Goal: Download file/media

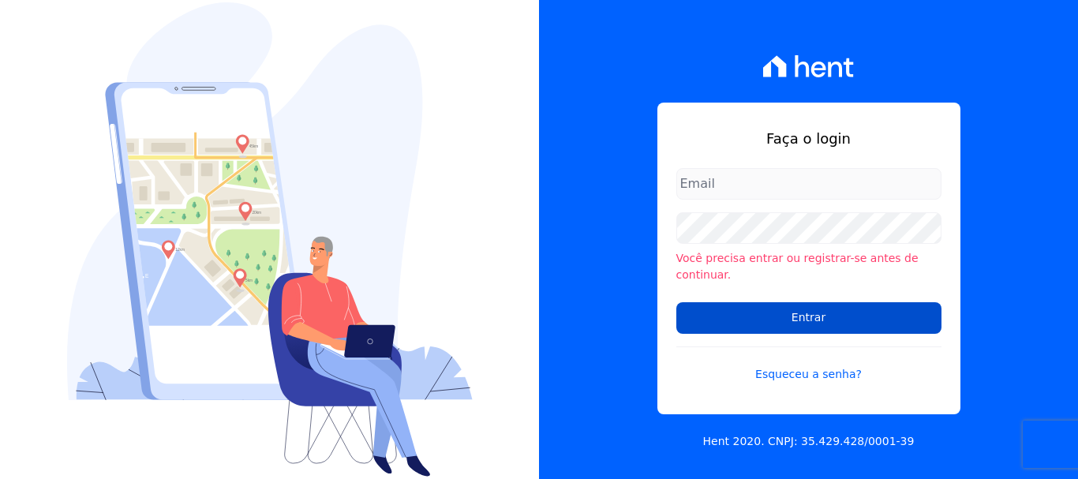
type input "[EMAIL_ADDRESS][DOMAIN_NAME]"
click at [815, 313] on input "Entrar" at bounding box center [808, 318] width 265 height 32
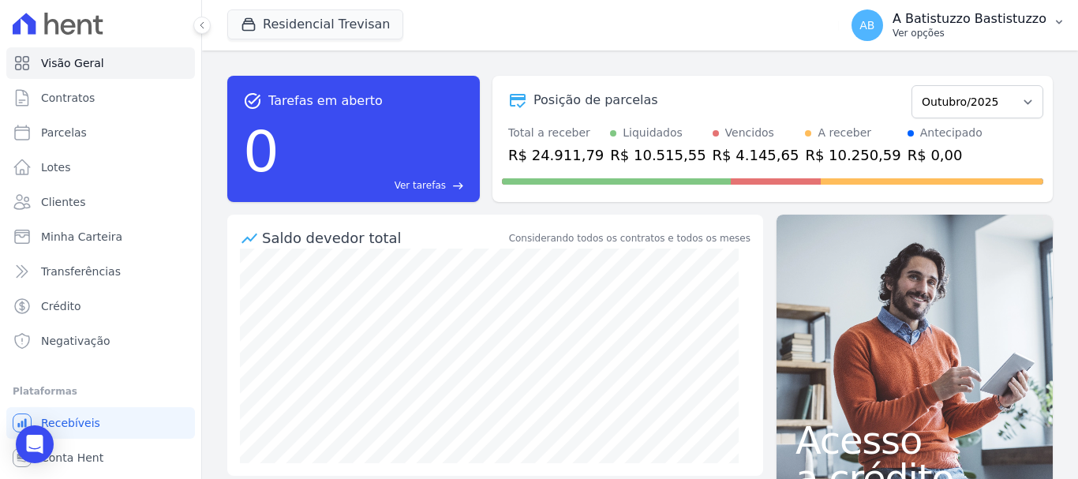
click at [878, 33] on span "AB" at bounding box center [868, 25] width 32 height 32
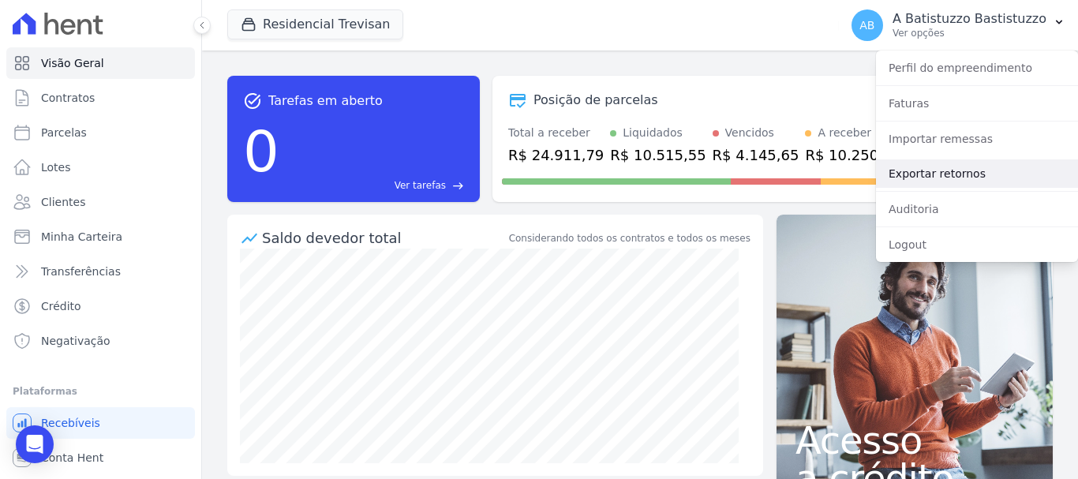
click at [906, 174] on link "Exportar retornos" at bounding box center [977, 173] width 202 height 28
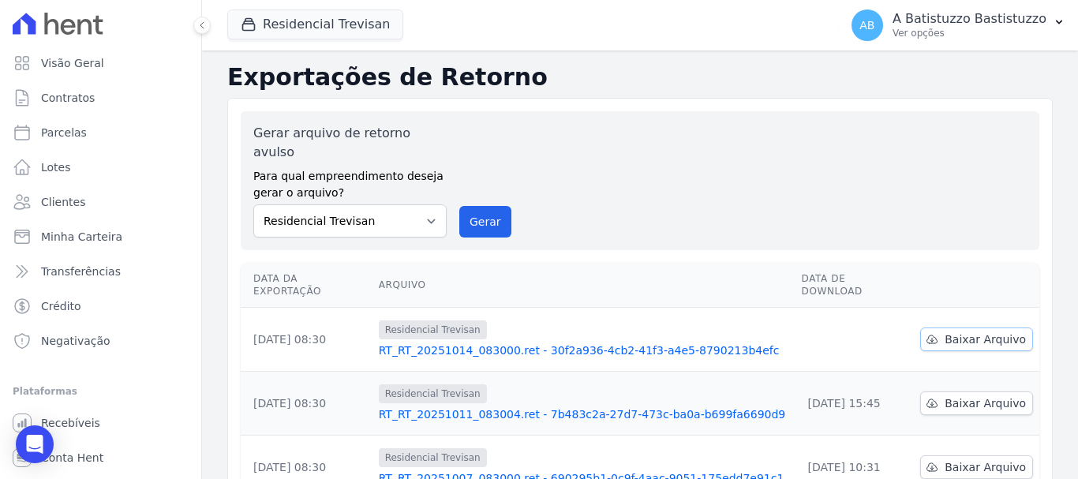
click at [978, 331] on span "Baixar Arquivo" at bounding box center [985, 339] width 81 height 16
click at [513, 343] on link "RT_RT_20251014_083000.ret - 30f2a936-4cb2-41f3-a4e5-8790213b4efc" at bounding box center [584, 351] width 410 height 16
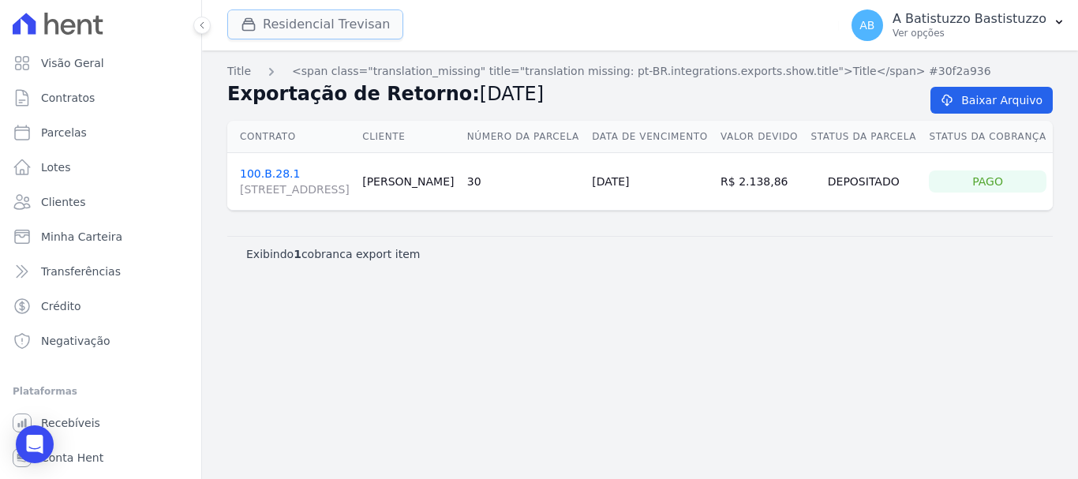
click at [328, 29] on button "Residencial Trevisan" at bounding box center [315, 24] width 176 height 30
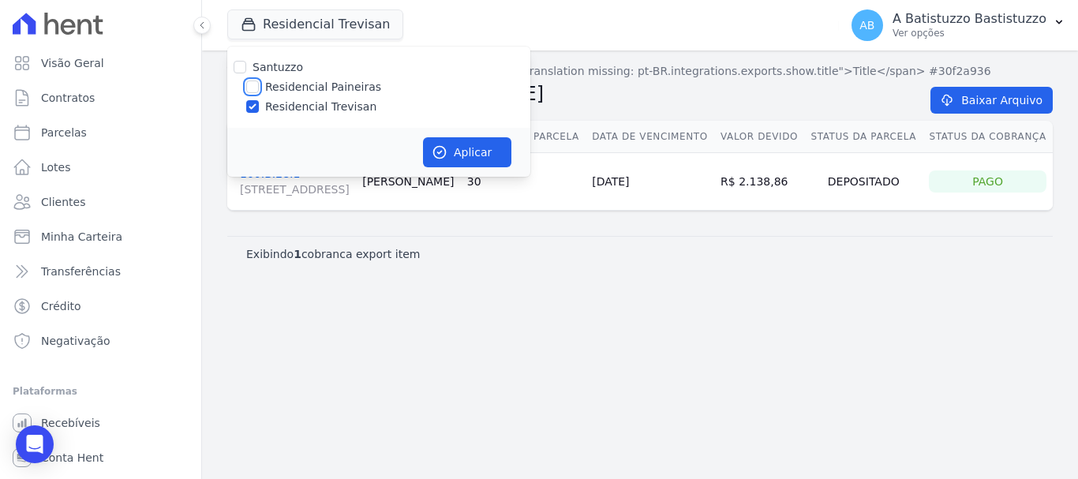
click at [251, 88] on input "Residencial Paineiras" at bounding box center [252, 87] width 13 height 13
checkbox input "true"
click at [251, 107] on input "Residencial Trevisan" at bounding box center [252, 106] width 13 height 13
checkbox input "false"
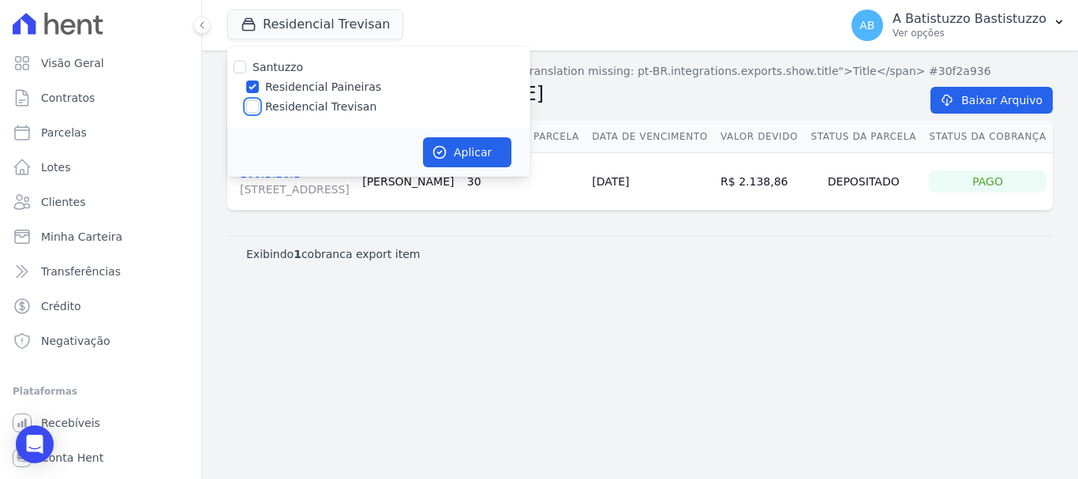
checkbox input "false"
click at [480, 153] on button "Aplicar" at bounding box center [467, 152] width 88 height 30
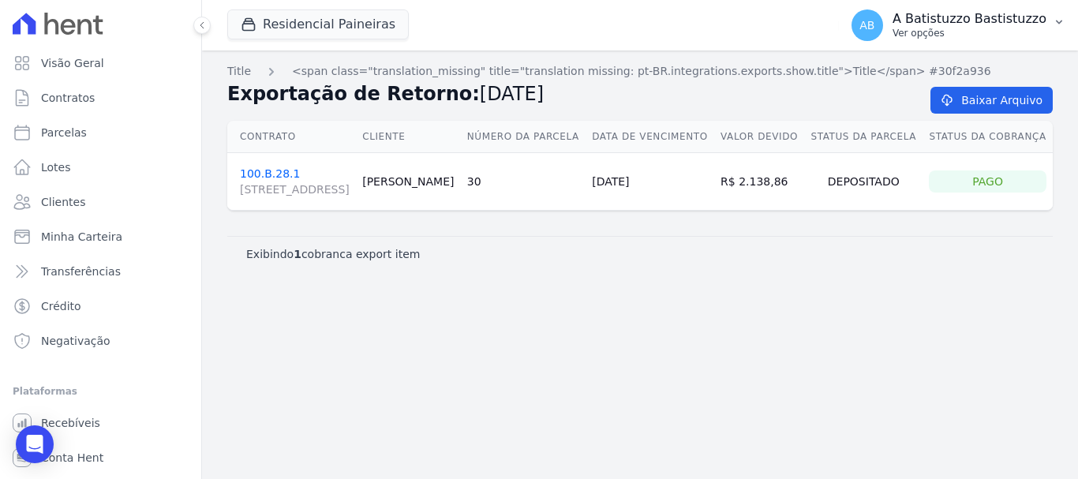
click at [875, 20] on span "AB" at bounding box center [867, 25] width 15 height 11
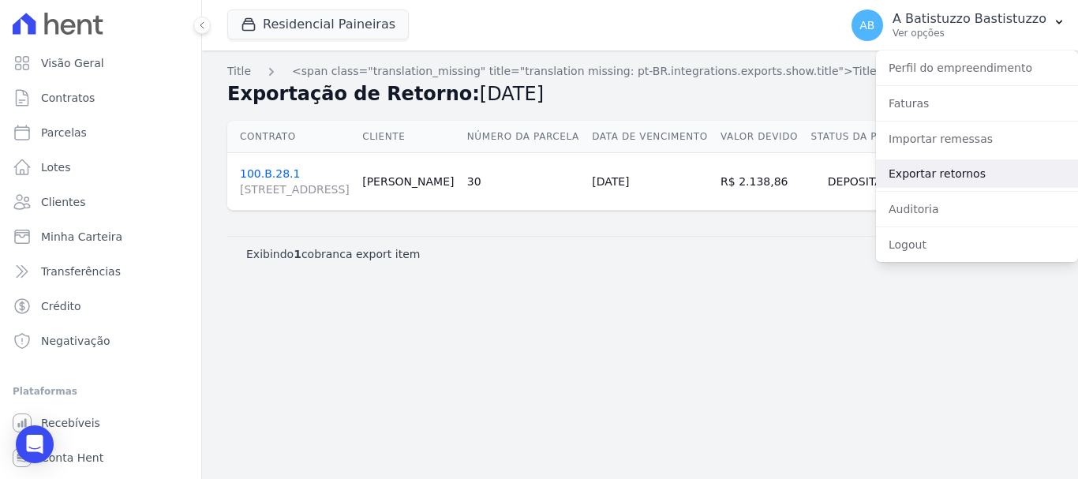
click at [910, 172] on link "Exportar retornos" at bounding box center [977, 173] width 202 height 28
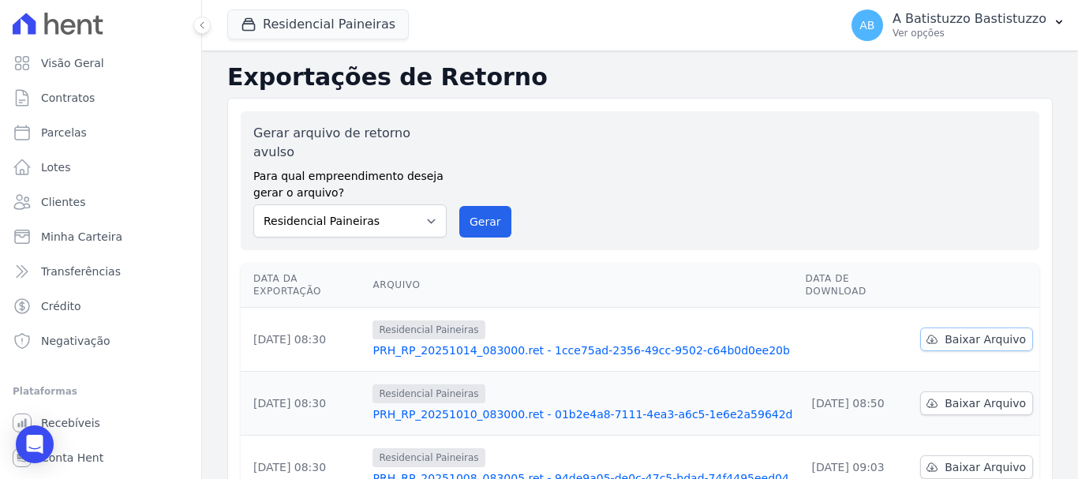
click at [972, 331] on span "Baixar Arquivo" at bounding box center [985, 339] width 81 height 16
click at [474, 343] on link "PRH_RP_20251014_083000.ret - 1cce75ad-2356-49cc-9502-c64b0d0ee20b" at bounding box center [583, 351] width 420 height 16
